Goal: Task Accomplishment & Management: Use online tool/utility

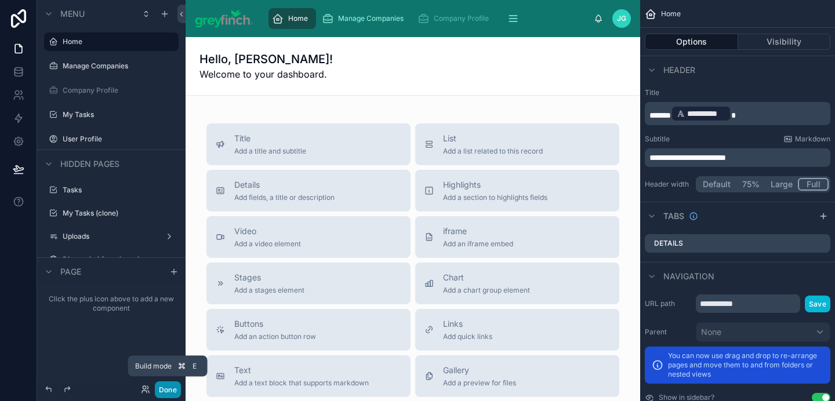
click at [175, 391] on button "Done" at bounding box center [168, 389] width 26 height 17
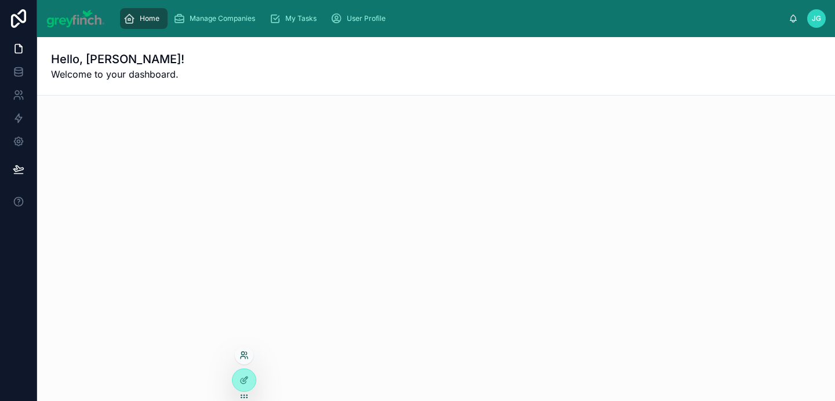
click at [248, 351] on icon at bounding box center [243, 355] width 9 height 9
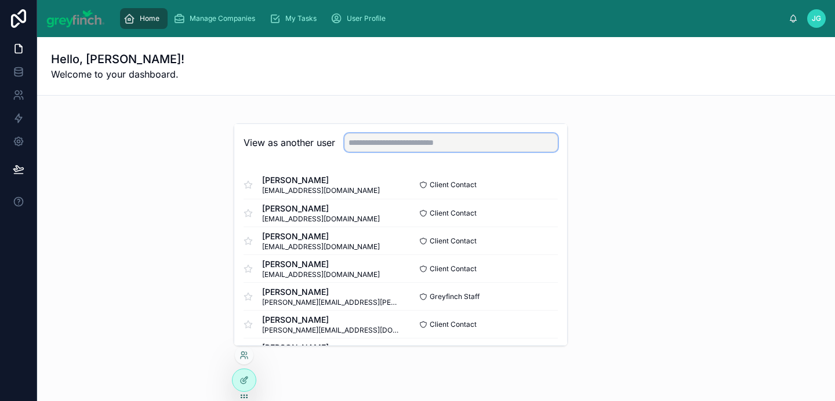
click at [403, 143] on input "text" at bounding box center [450, 142] width 213 height 19
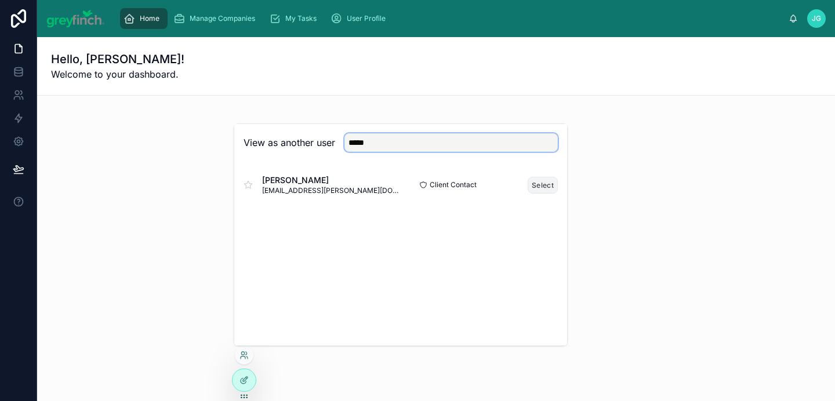
type input "*****"
click at [546, 186] on button "Select" at bounding box center [543, 185] width 30 height 17
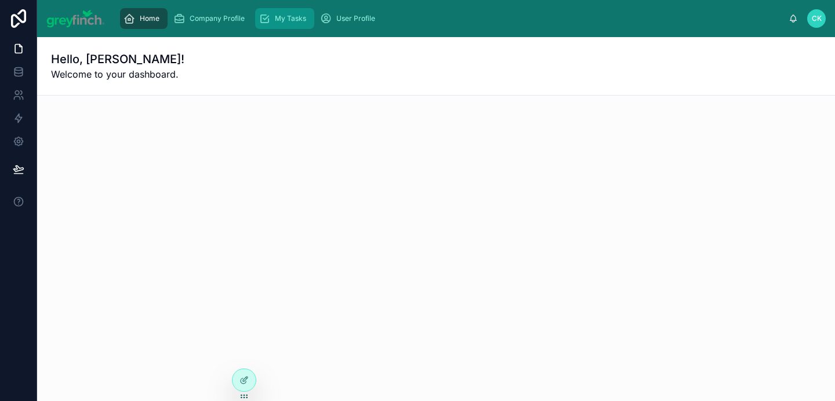
click at [286, 22] on span "My Tasks" at bounding box center [290, 18] width 31 height 9
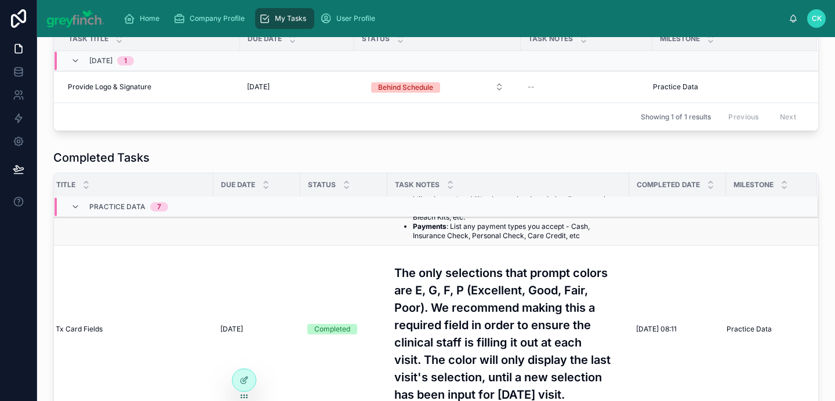
scroll to position [210, 0]
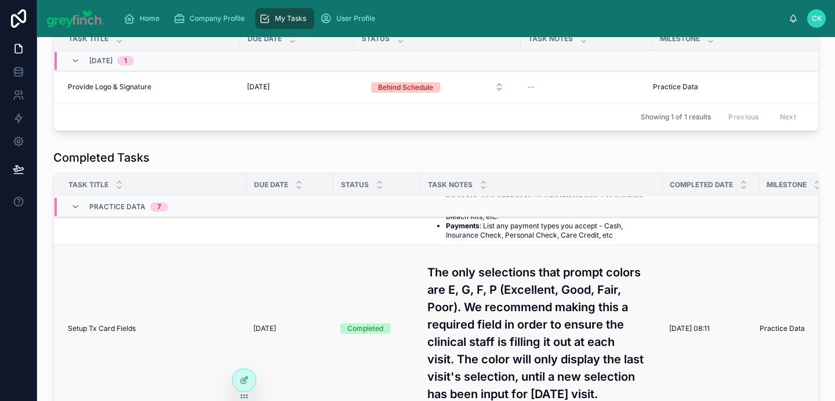
click at [144, 314] on td "Setup Tx Card Fields Setup Tx Card Fields" at bounding box center [150, 329] width 192 height 168
click at [118, 330] on span "Setup Tx Card Fields" at bounding box center [102, 328] width 68 height 9
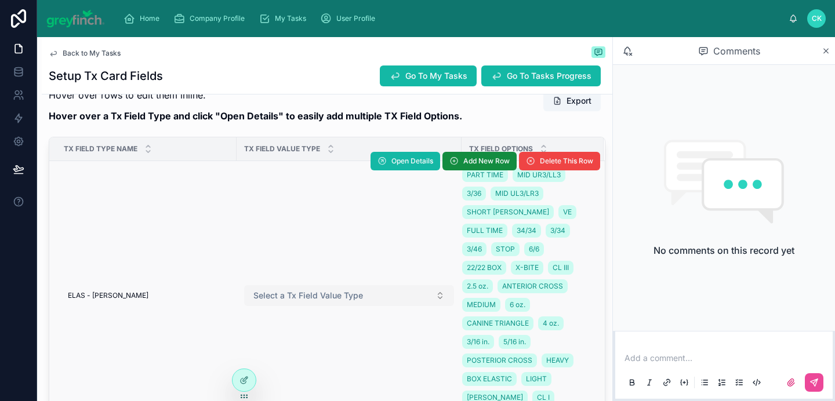
click at [353, 301] on span "Select a Tx Field Value Type" at bounding box center [308, 296] width 110 height 12
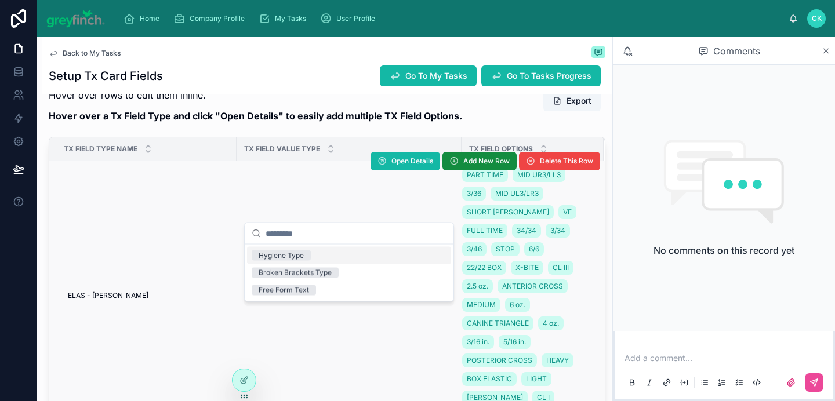
click at [353, 301] on span "Select a Tx Field Value Type" at bounding box center [308, 296] width 110 height 12
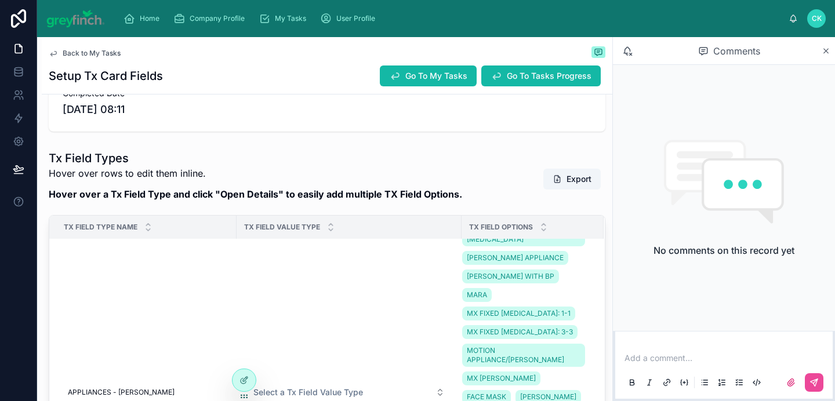
click at [442, 165] on h1 "Tx Field Types" at bounding box center [255, 158] width 413 height 16
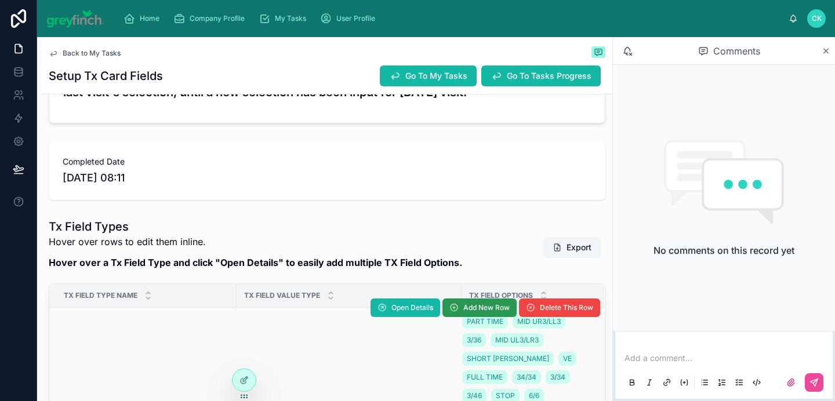
click at [466, 307] on span "Add New Row" at bounding box center [486, 307] width 46 height 9
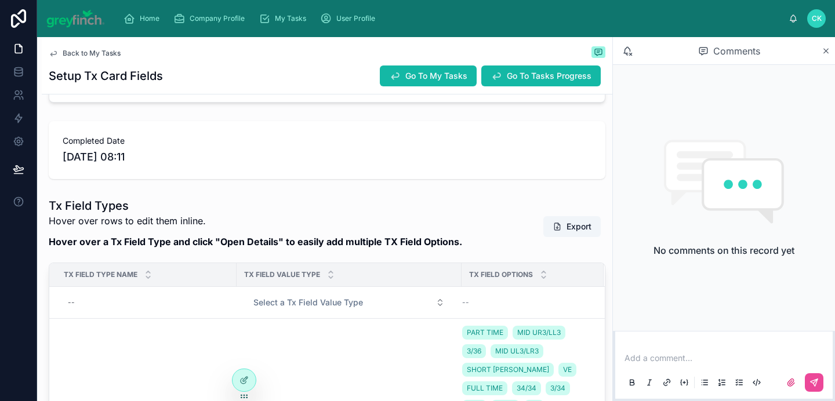
scroll to position [398, 0]
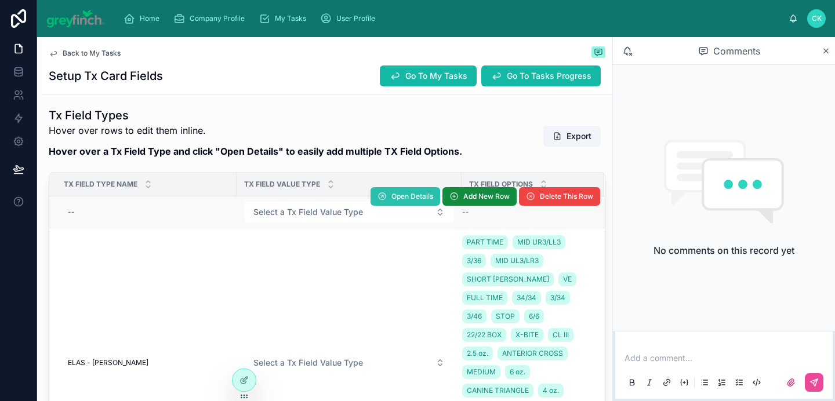
click at [391, 197] on span "Open Details" at bounding box center [412, 196] width 42 height 9
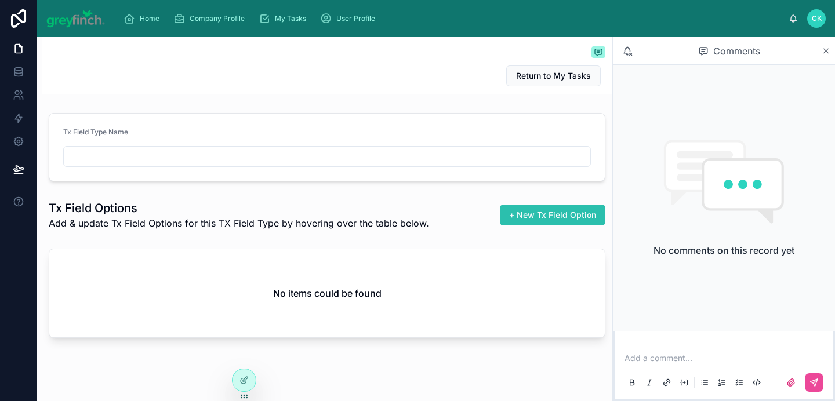
click at [543, 216] on span "+ New Tx Field Option" at bounding box center [552, 215] width 87 height 12
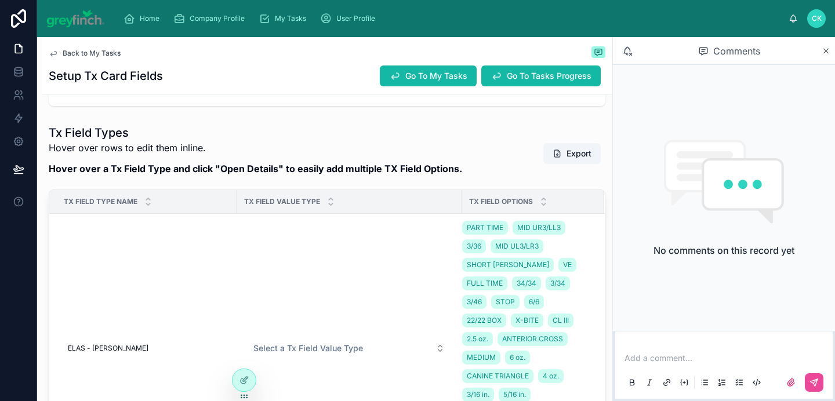
scroll to position [411, 0]
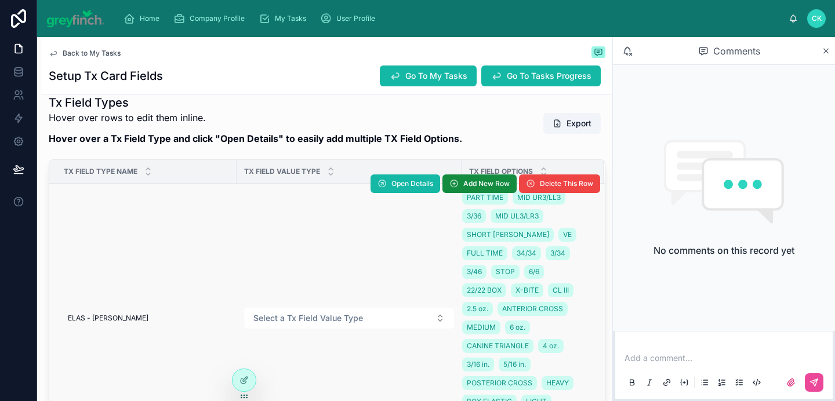
click at [416, 221] on div "Open Details Add New Row Delete This Row" at bounding box center [485, 183] width 230 height 269
click at [477, 220] on div "Open Details Add New Row Delete This Row" at bounding box center [485, 183] width 230 height 269
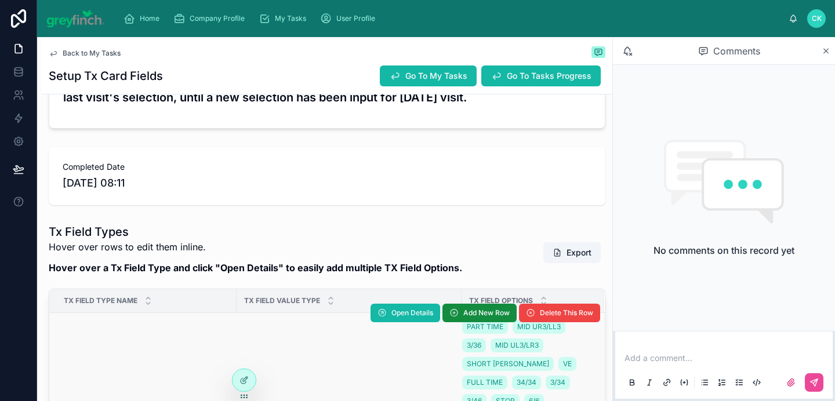
scroll to position [255, 0]
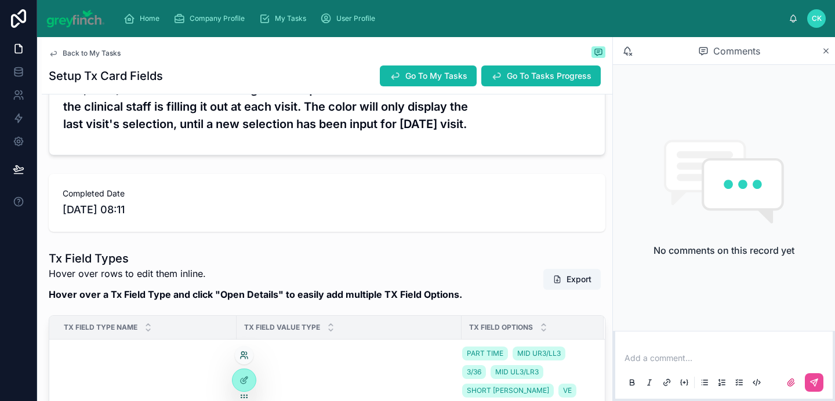
click at [244, 354] on icon at bounding box center [243, 355] width 9 height 9
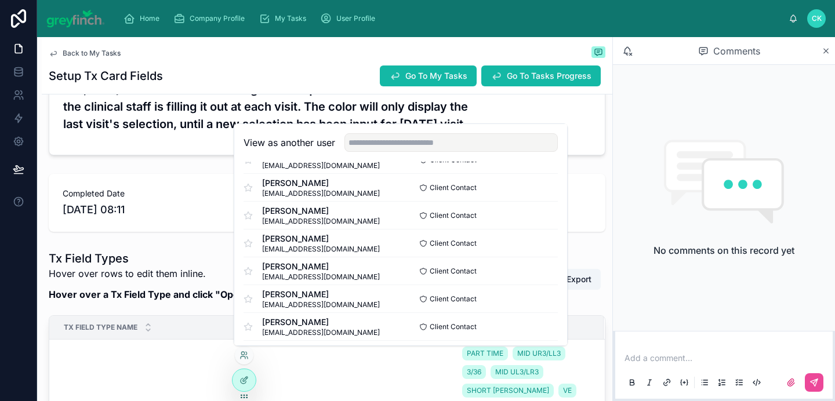
scroll to position [703, 0]
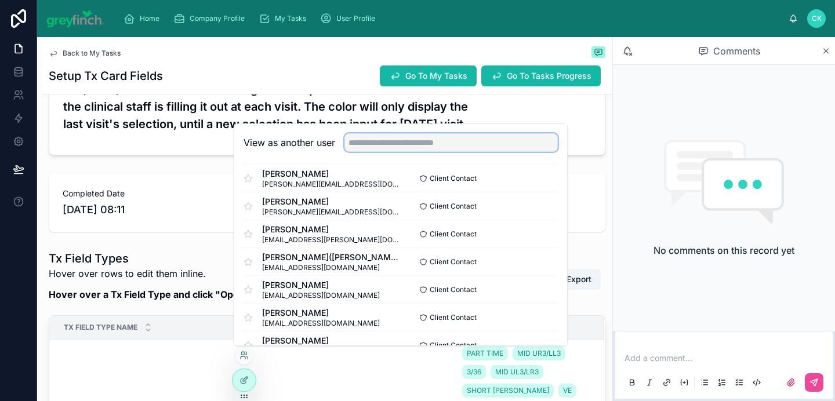
click at [404, 146] on input "text" at bounding box center [450, 142] width 213 height 19
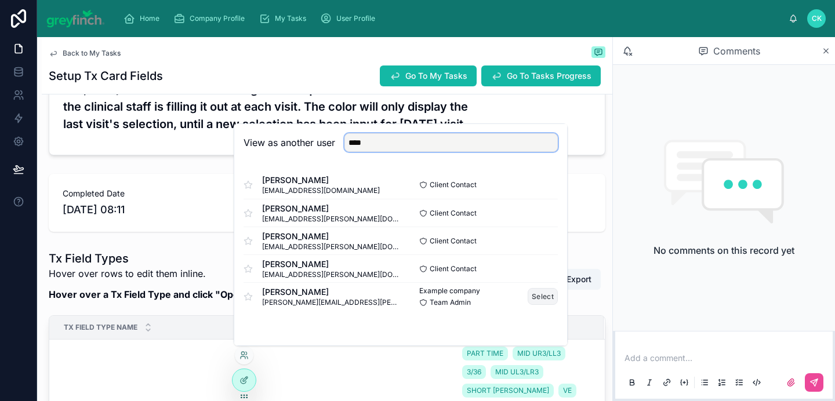
type input "****"
click at [550, 299] on button "Select" at bounding box center [543, 296] width 30 height 17
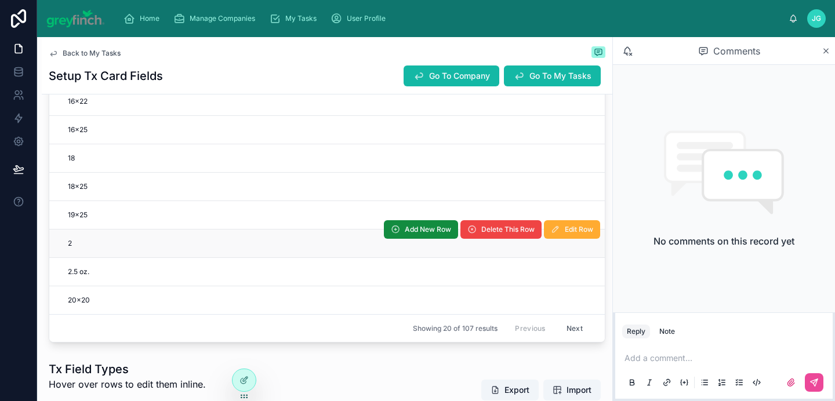
scroll to position [740, 0]
